Goal: Information Seeking & Learning: Check status

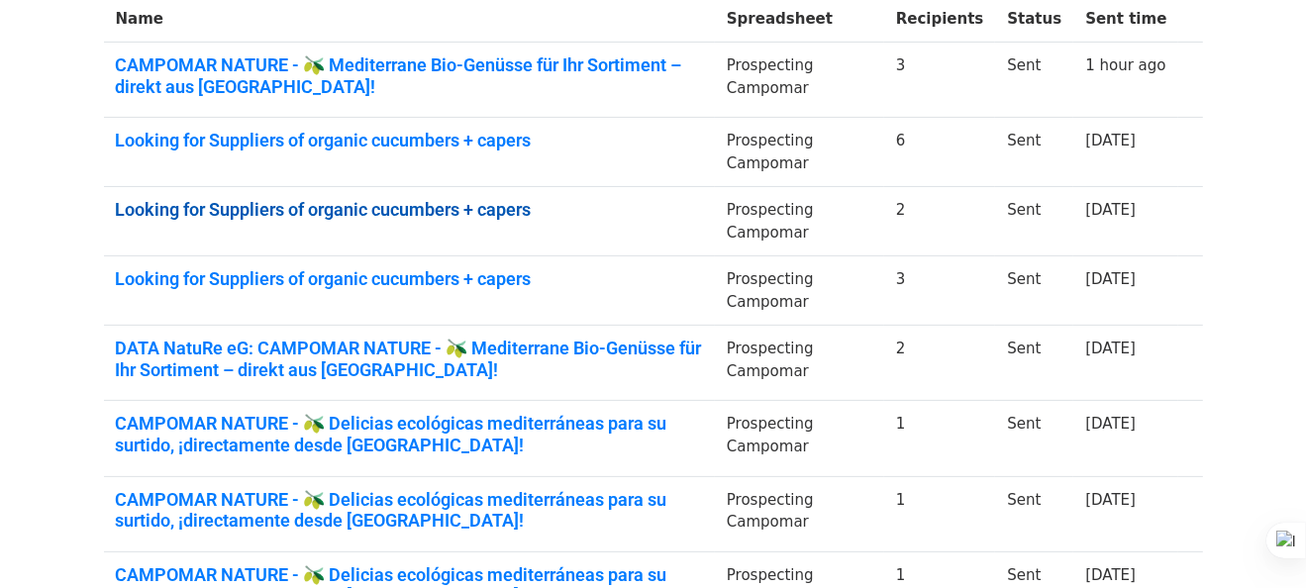
scroll to position [396, 0]
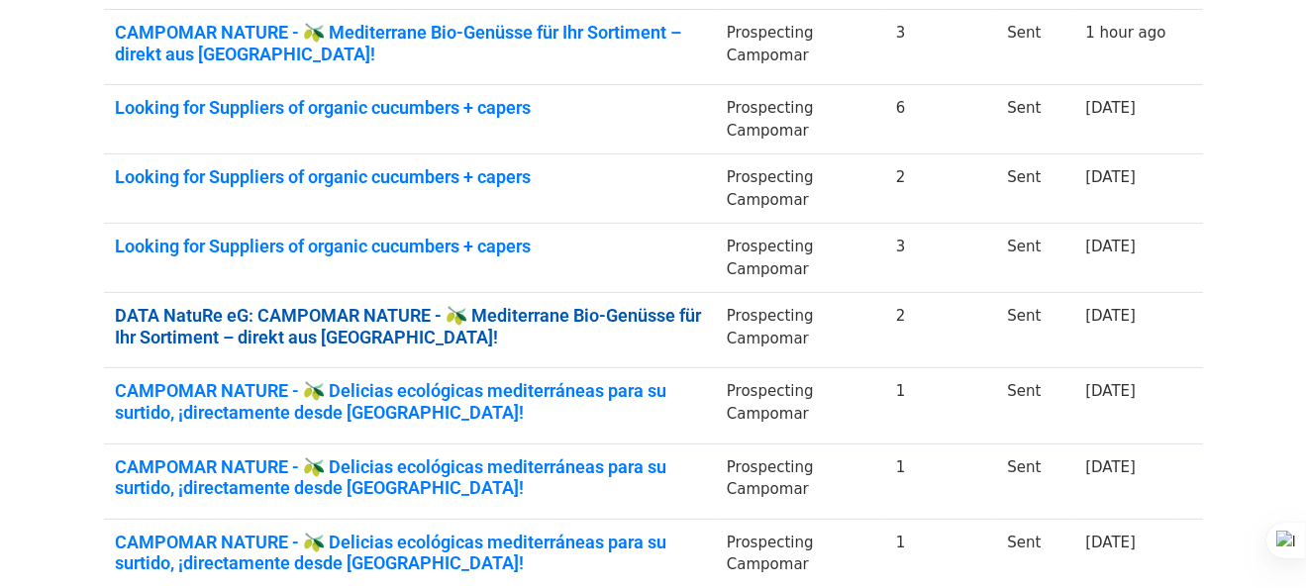
click at [595, 324] on link "DATA NatuRe eG: CAMPOMAR NATURE - 🫒 Mediterrane Bio-Genüsse für Ihr Sortiment –…" at bounding box center [409, 326] width 587 height 43
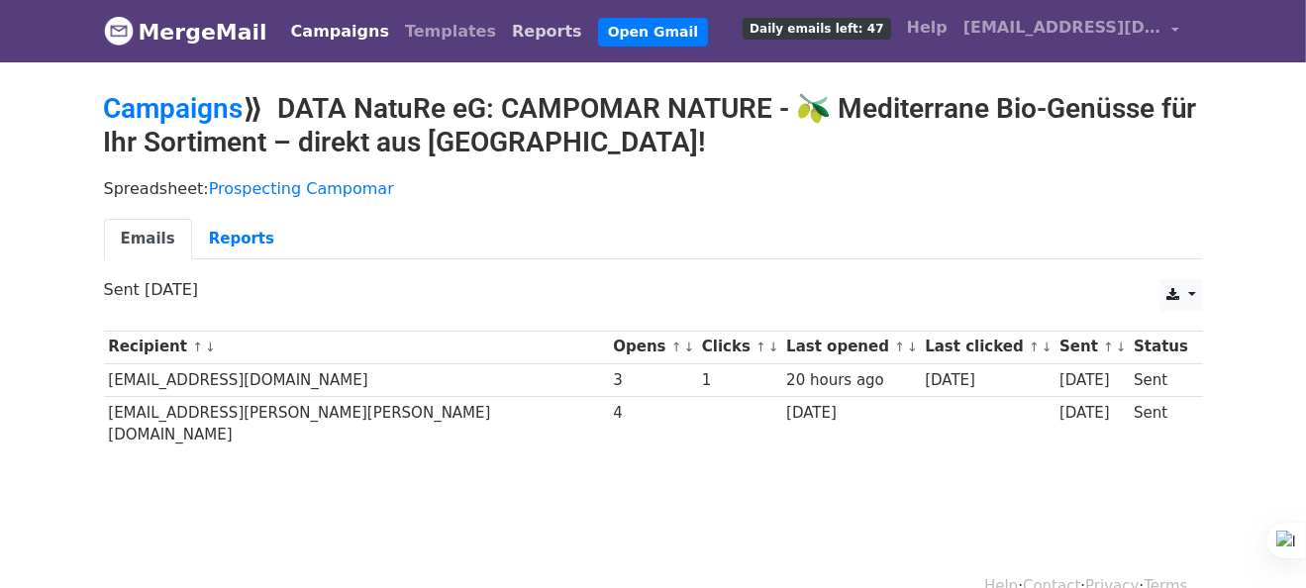
click at [504, 34] on link "Reports" at bounding box center [547, 32] width 86 height 40
click at [504, 28] on link "Reports" at bounding box center [547, 32] width 86 height 40
click at [504, 30] on link "Reports" at bounding box center [547, 32] width 86 height 40
click at [506, 30] on link "Reports" at bounding box center [547, 32] width 86 height 40
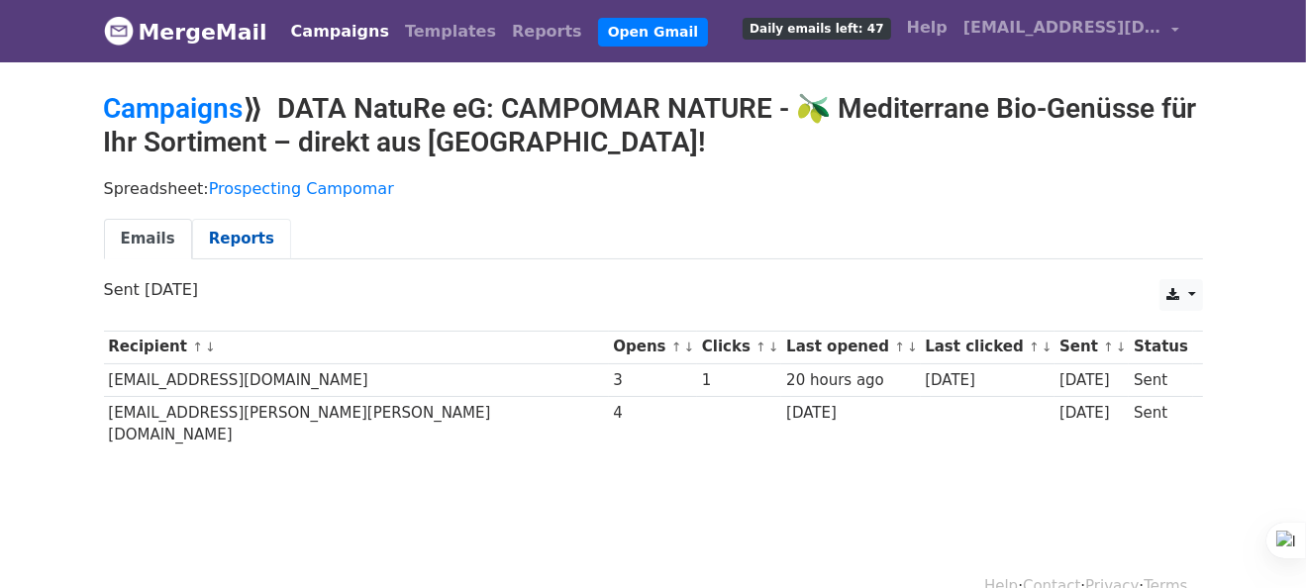
click at [227, 238] on link "Reports" at bounding box center [241, 239] width 99 height 41
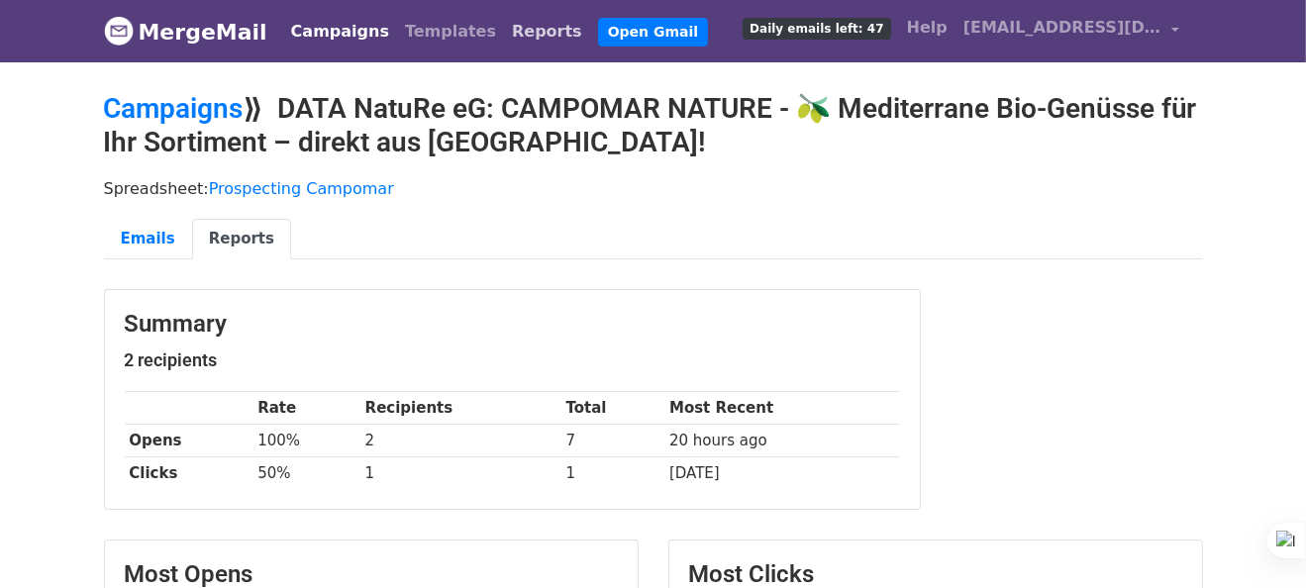
click at [504, 34] on link "Reports" at bounding box center [547, 32] width 86 height 40
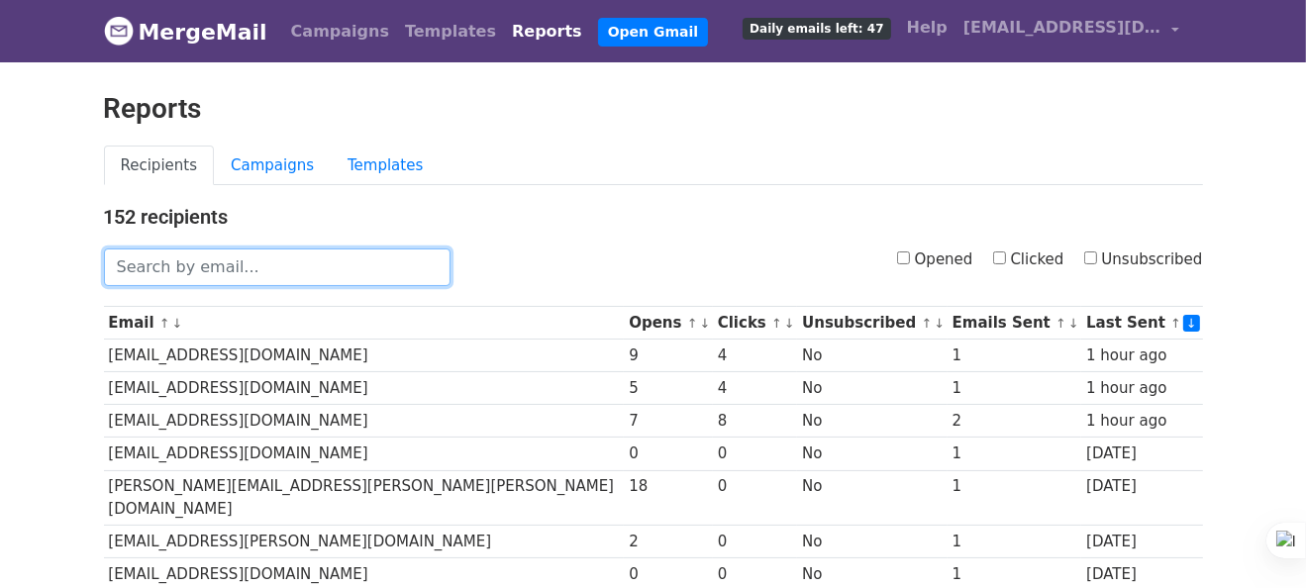
click at [236, 260] on input "text" at bounding box center [277, 268] width 347 height 38
paste input "thomas.spandl@transgourmet.at"
type input "thomas.spandl@transgourmet.at"
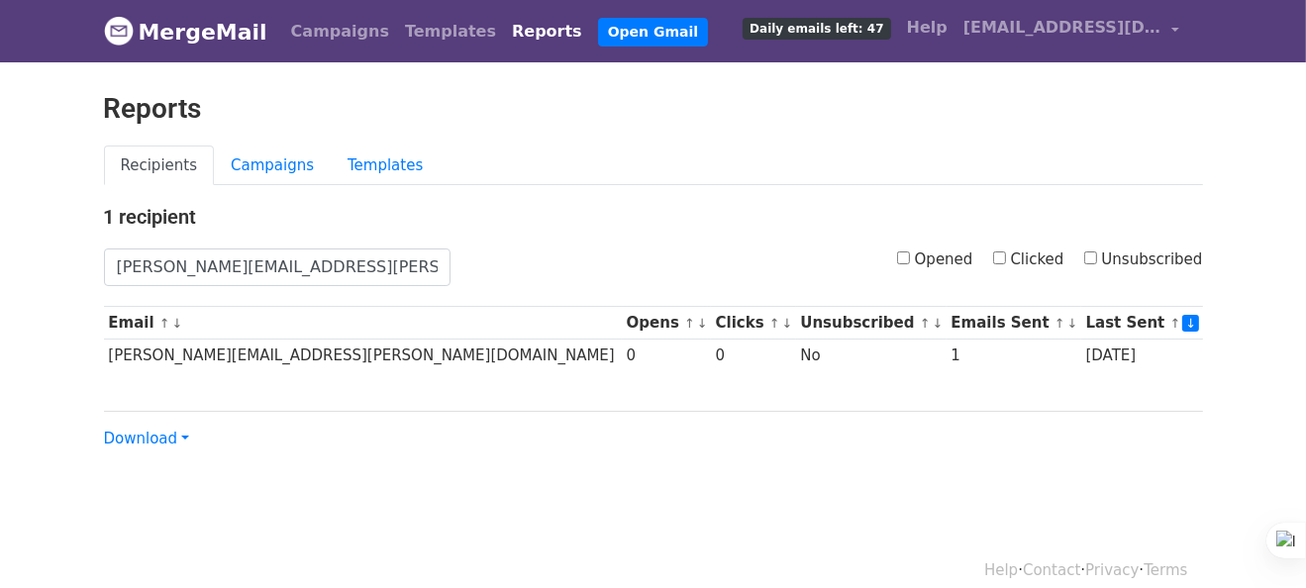
click at [578, 125] on div "Reports" at bounding box center [653, 118] width 1129 height 53
drag, startPoint x: 72, startPoint y: 110, endPoint x: 160, endPoint y: 83, distance: 92.1
click at [72, 110] on body "MergeMail Campaigns Templates Reports Open Gmail Daily emails left: 47 Help [EM…" at bounding box center [653, 265] width 1306 height 530
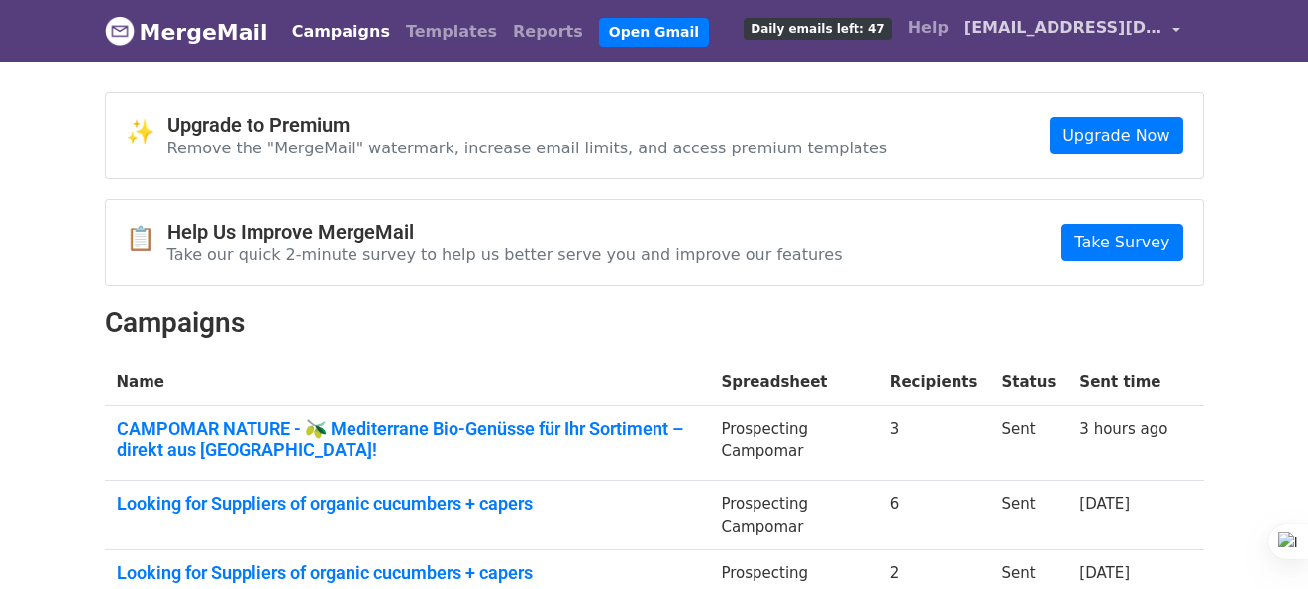
click at [1172, 26] on link "[EMAIL_ADDRESS][DOMAIN_NAME]" at bounding box center [1072, 31] width 232 height 47
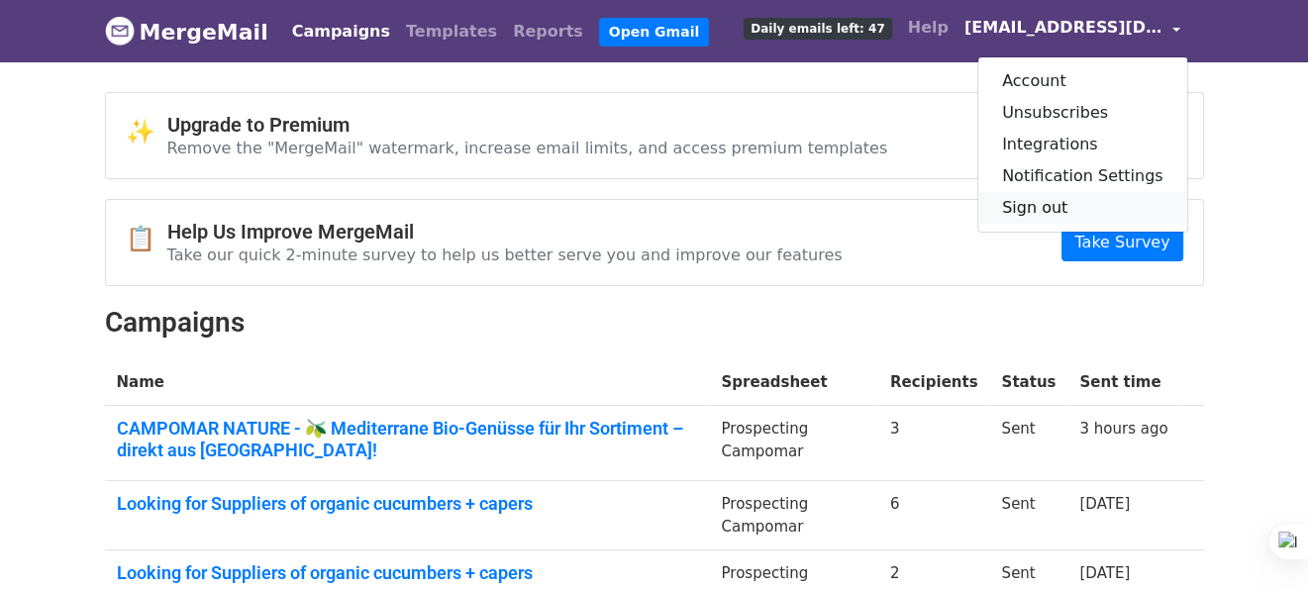
click at [1085, 209] on link "Sign out" at bounding box center [1082, 208] width 209 height 32
